Goal: Information Seeking & Learning: Find specific fact

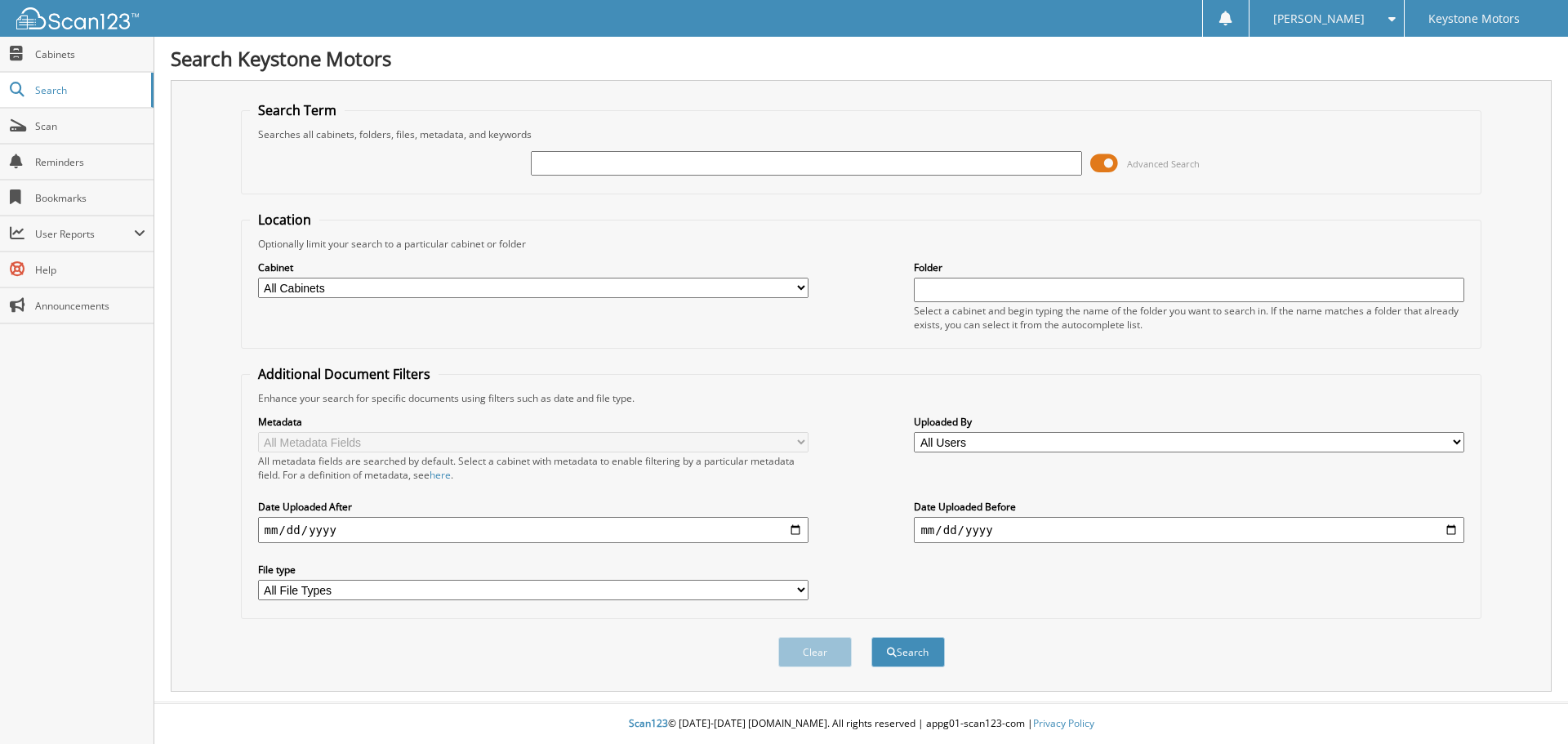
click at [648, 156] on input "text" at bounding box center [806, 163] width 550 height 24
type input "[PERSON_NAME]"
click at [915, 668] on div "Search" at bounding box center [908, 652] width 77 height 34
click at [917, 663] on button "Search" at bounding box center [908, 652] width 73 height 30
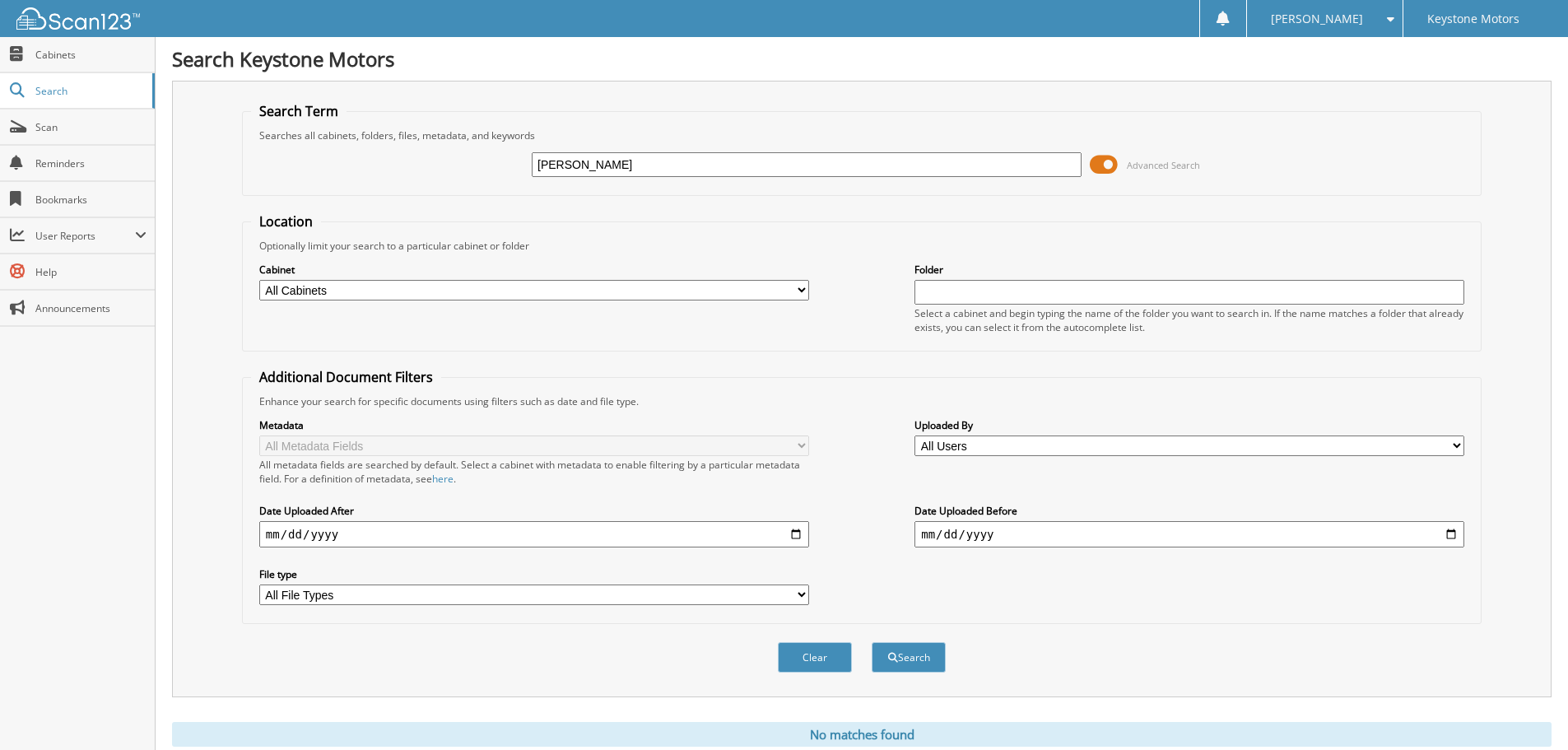
click at [764, 136] on div "Searches all cabinets, folders, files, metadata, and keywords" at bounding box center [862, 135] width 1222 height 14
click at [759, 148] on div "EDWARD HANLON Advanced Search" at bounding box center [862, 164] width 1222 height 44
click at [758, 152] on div "[PERSON_NAME]" at bounding box center [807, 165] width 550 height 28
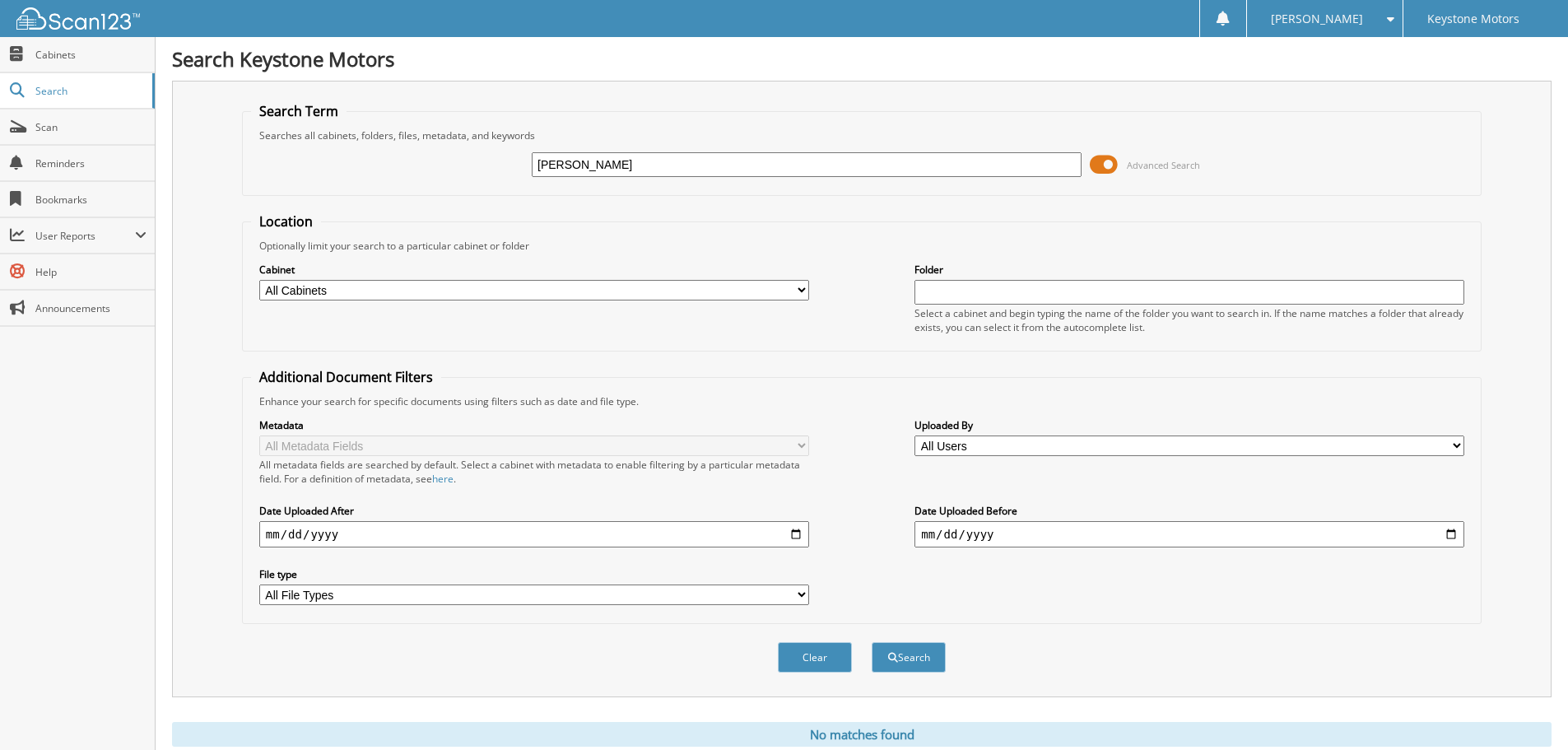
click at [757, 160] on input "[PERSON_NAME]" at bounding box center [807, 164] width 550 height 24
click at [747, 159] on input "[PERSON_NAME]" at bounding box center [807, 164] width 550 height 24
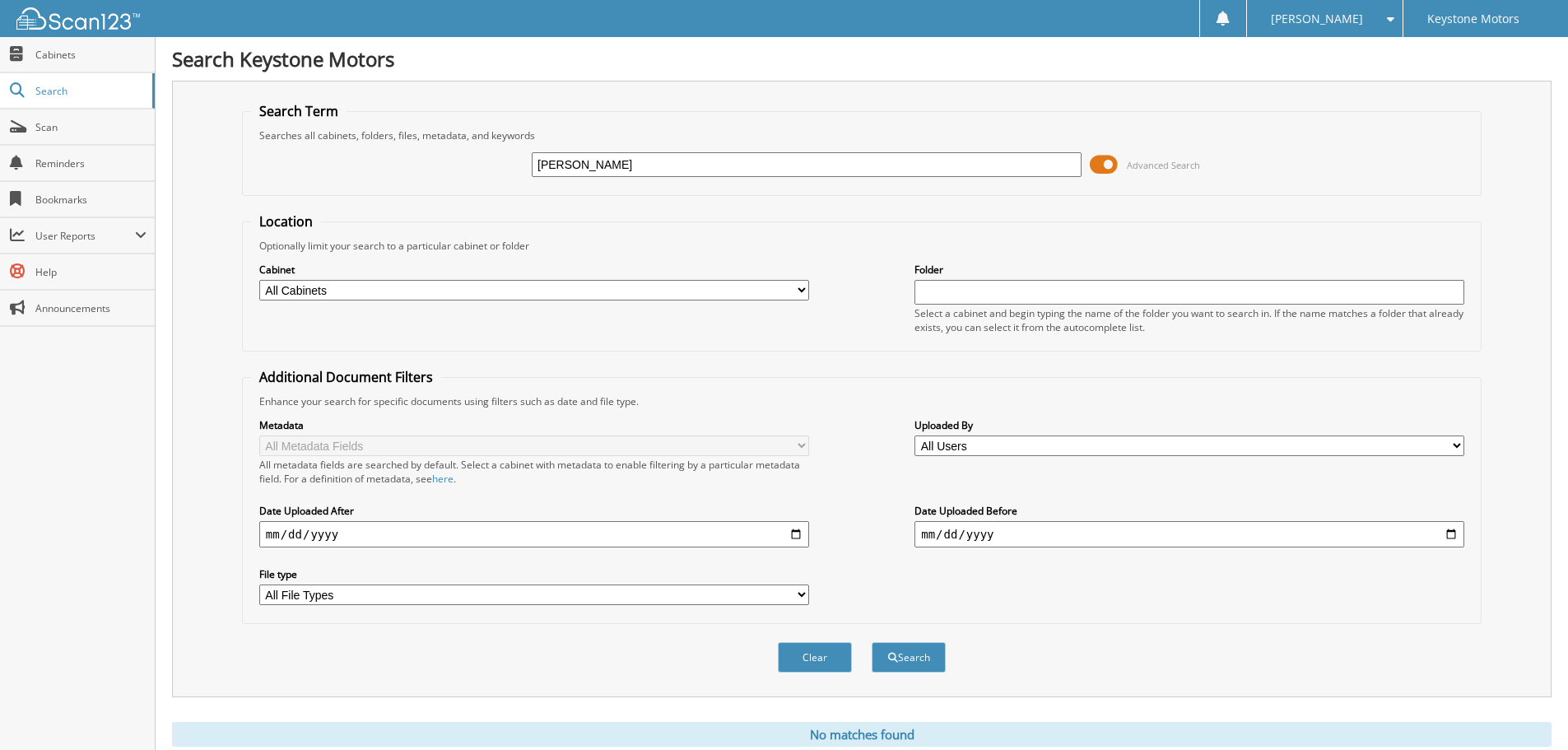
click at [747, 159] on input "[PERSON_NAME]" at bounding box center [807, 164] width 550 height 24
type input "HANLON"
click at [872, 642] on button "Search" at bounding box center [909, 657] width 74 height 30
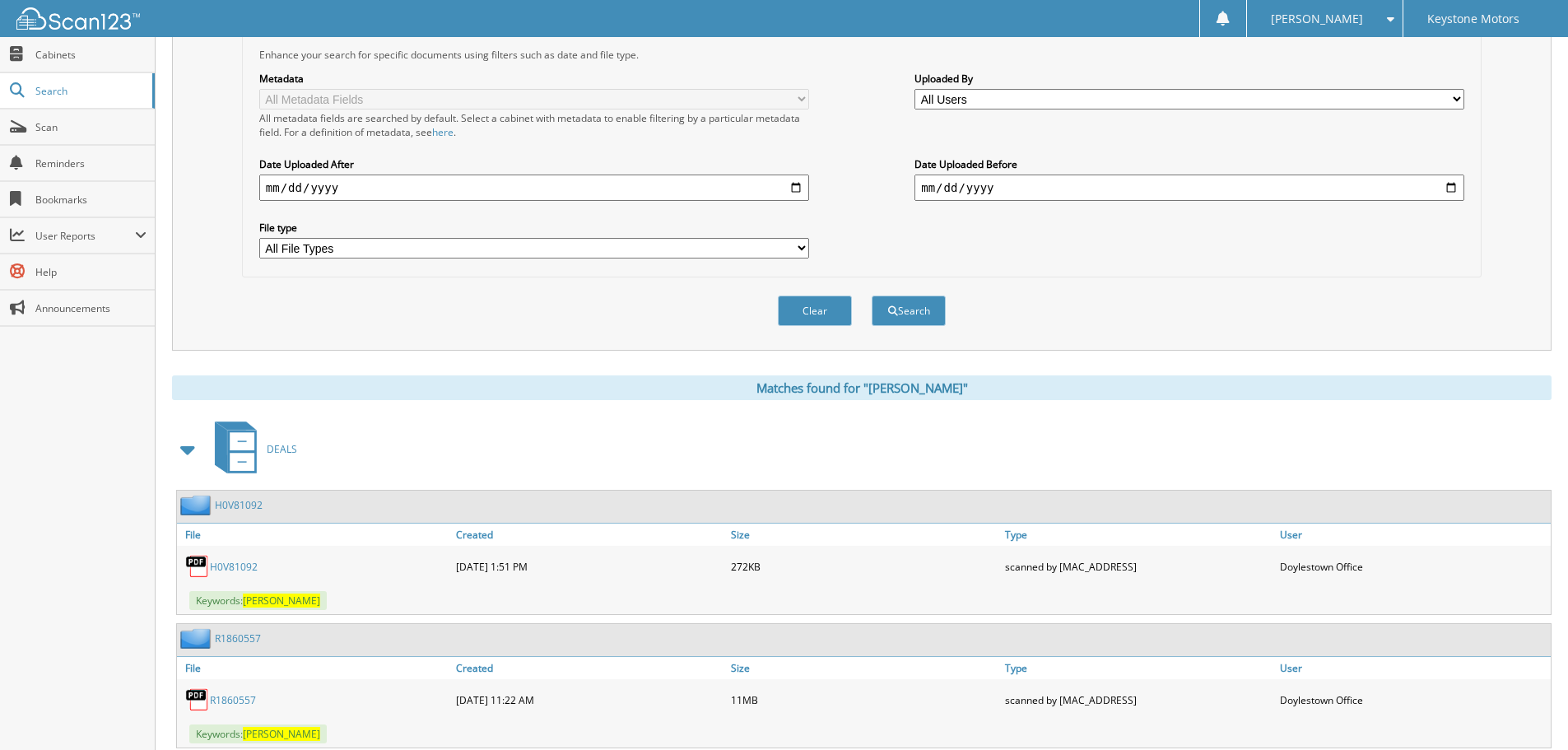
scroll to position [576, 0]
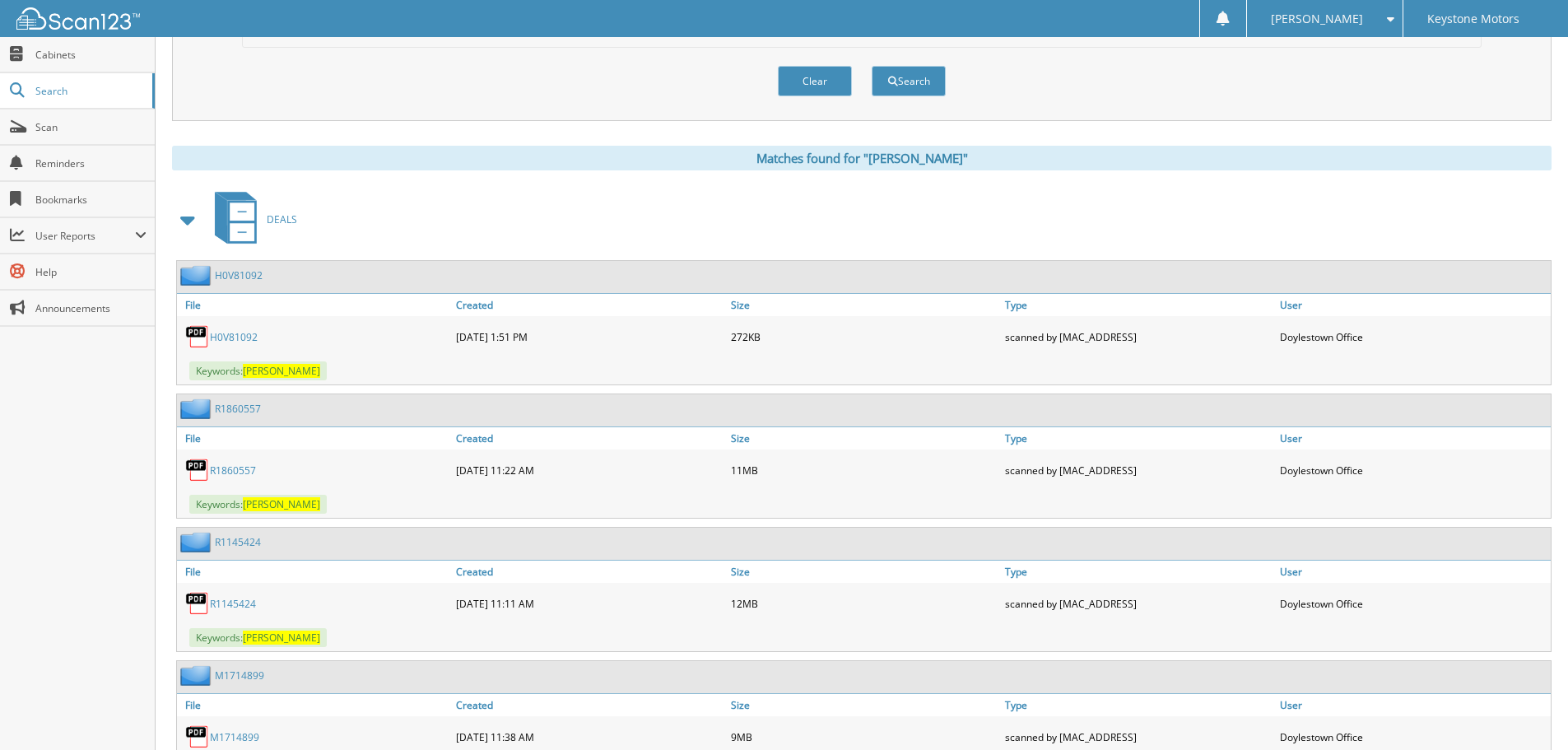
drag, startPoint x: 591, startPoint y: 448, endPoint x: 44, endPoint y: 467, distance: 547.3
click at [44, 467] on div "Close Cabinets Search Scan Reminders Bookmarks User Reports" at bounding box center [77, 393] width 155 height 713
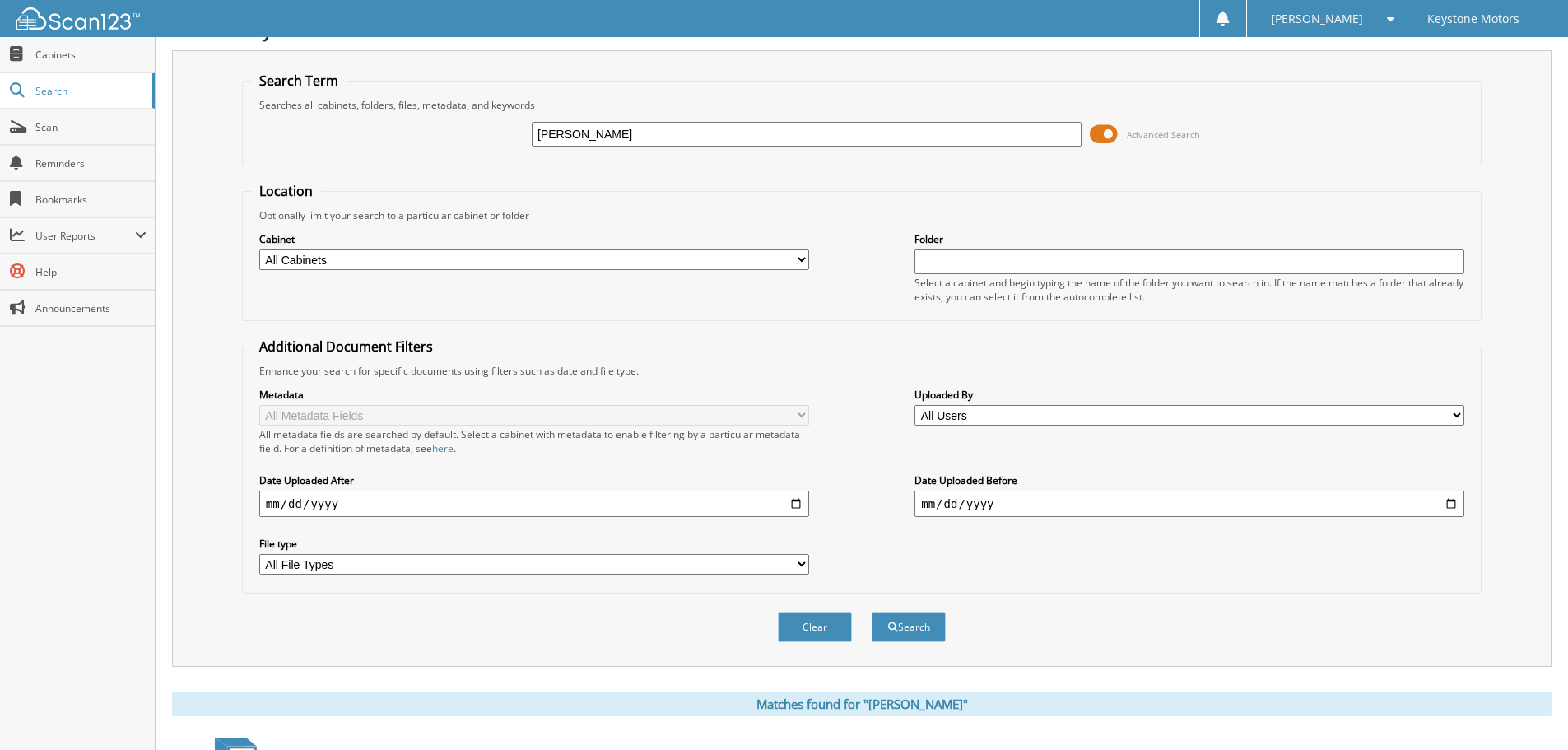
scroll to position [0, 0]
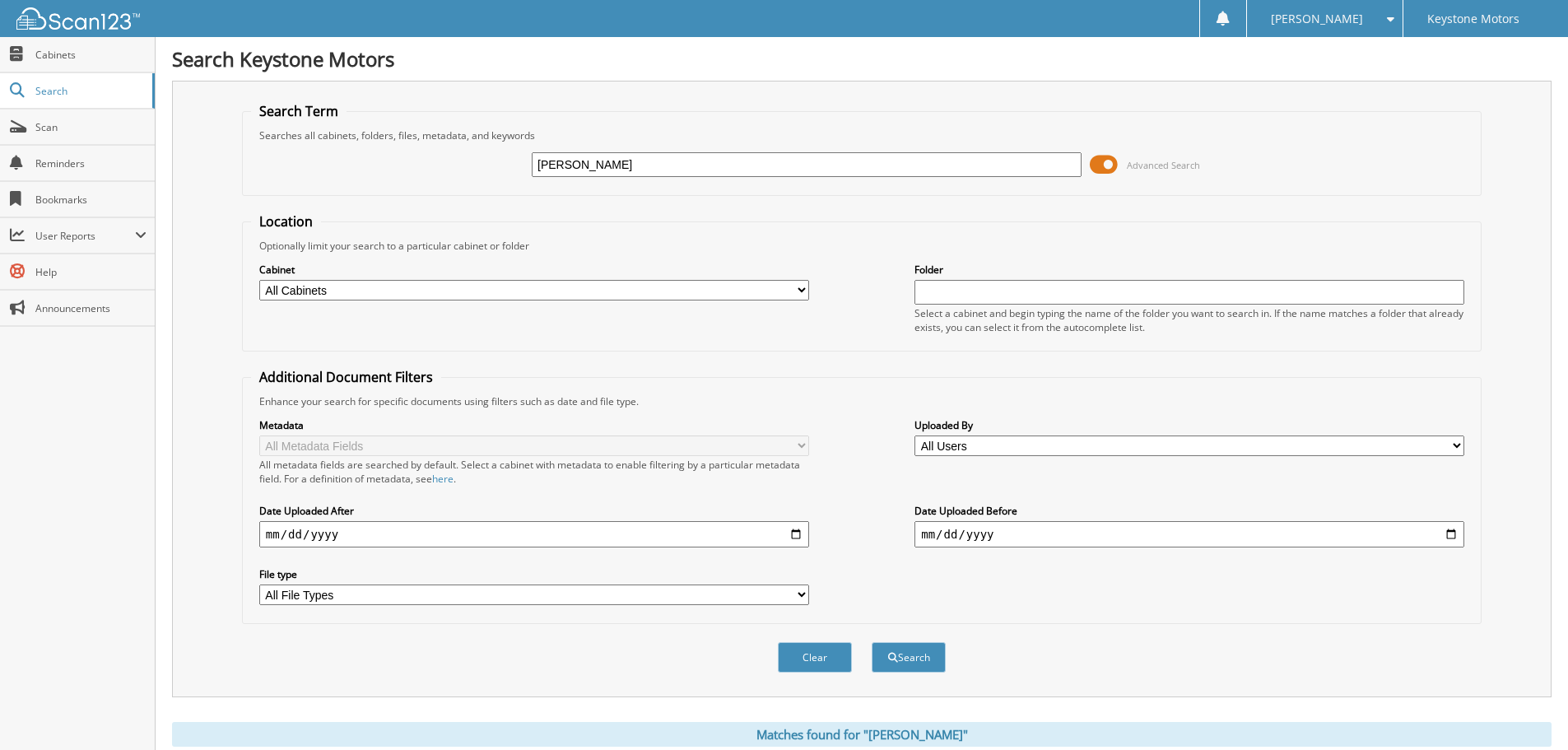
drag, startPoint x: 683, startPoint y: 191, endPoint x: 677, endPoint y: 182, distance: 10.8
click at [683, 191] on fieldset "Search Term Searches all cabinets, folders, files, metadata, and keywords HANLO…" at bounding box center [862, 149] width 1239 height 94
click at [676, 181] on div "HANLON Advanced Search" at bounding box center [862, 164] width 1222 height 44
click at [671, 174] on input "[PERSON_NAME]" at bounding box center [807, 164] width 550 height 24
click at [671, 174] on input "HANLON" at bounding box center [807, 164] width 550 height 24
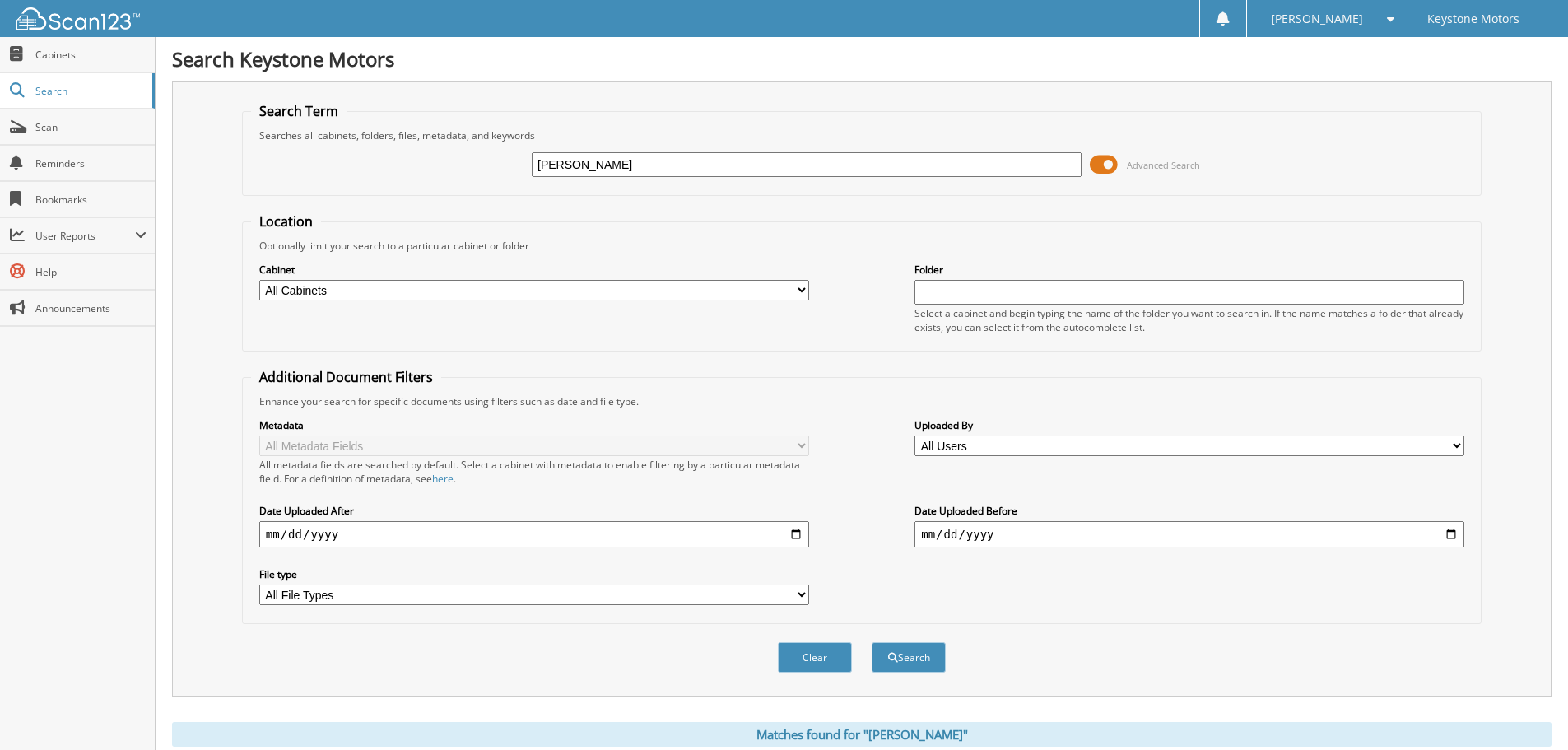
click at [671, 174] on input "HANLON" at bounding box center [807, 164] width 550 height 24
type input "[PERSON_NAME]"
click at [915, 648] on button "Search" at bounding box center [909, 657] width 74 height 30
